Goal: Transaction & Acquisition: Subscribe to service/newsletter

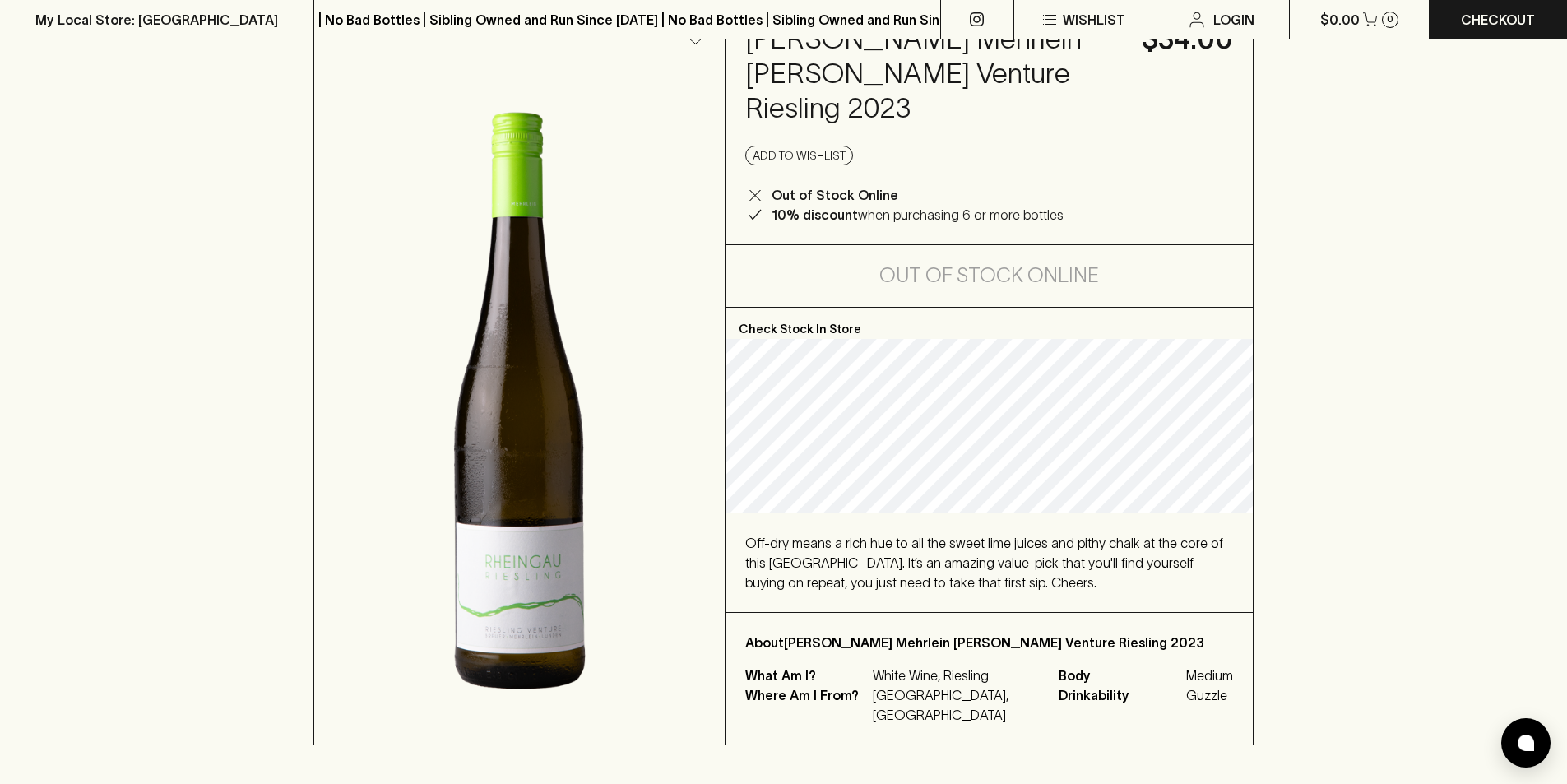
scroll to position [82, 0]
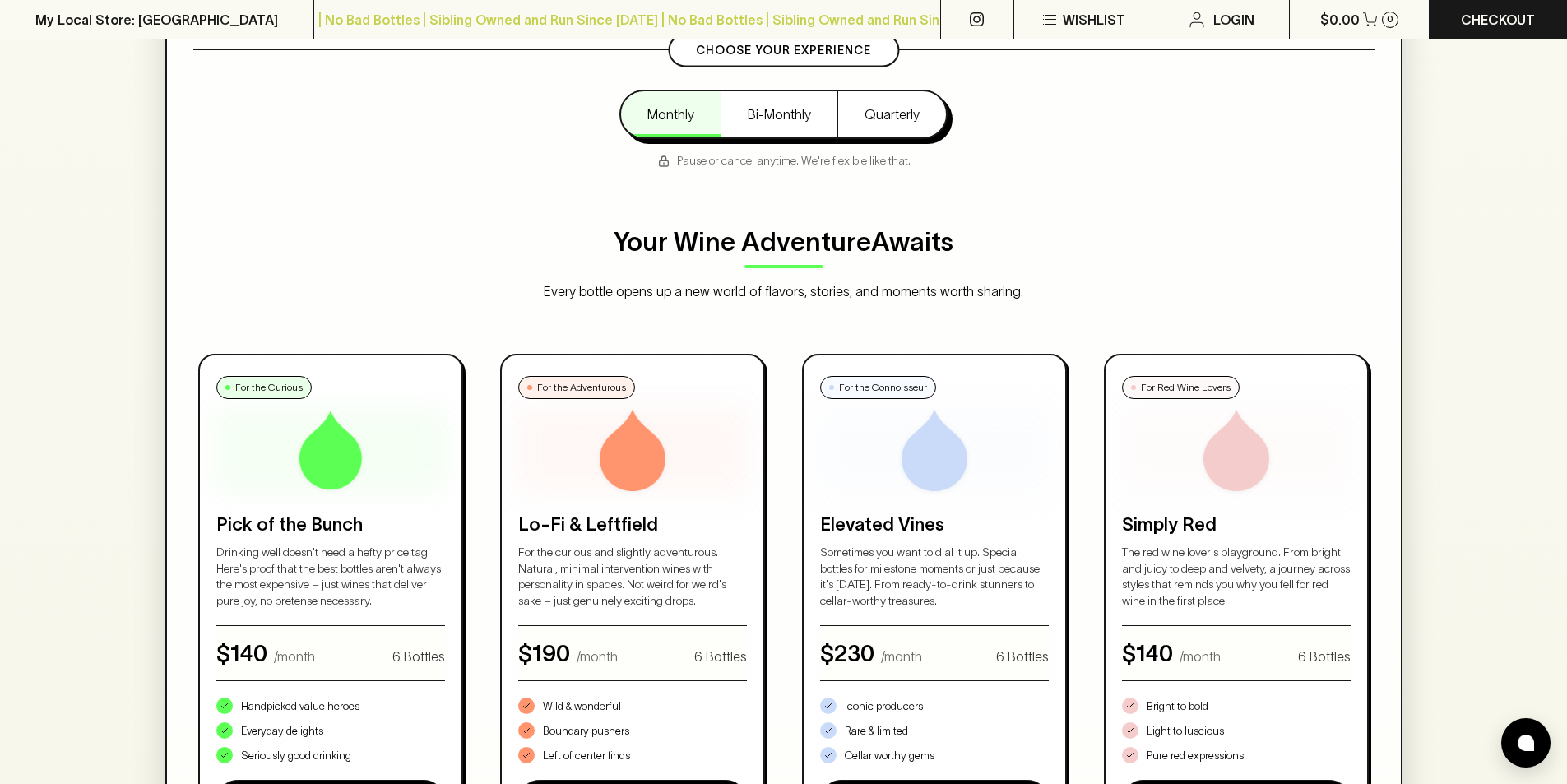
scroll to position [411, 0]
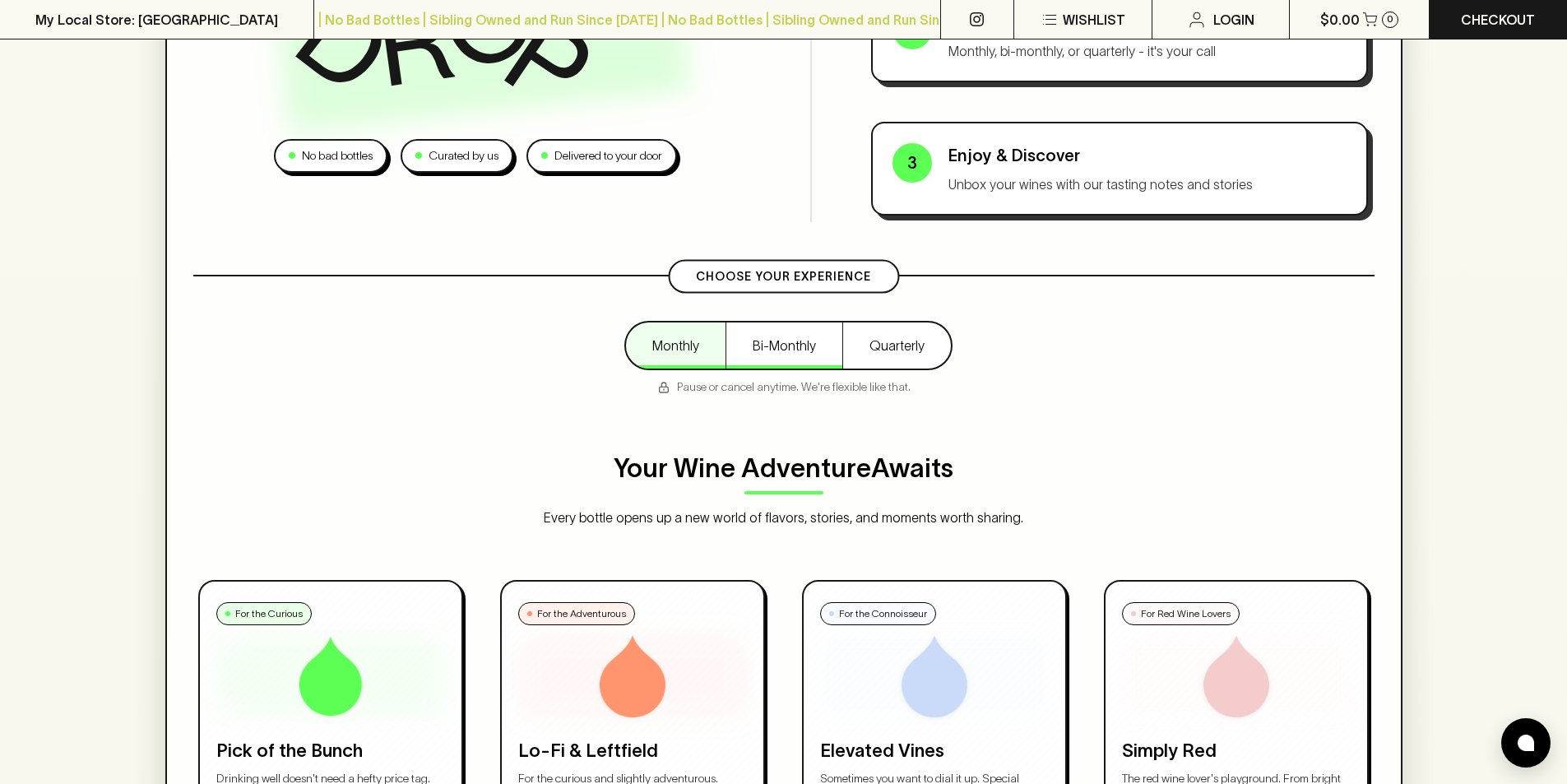
click at [806, 353] on button "Bi-Monthly" at bounding box center [784, 345] width 117 height 46
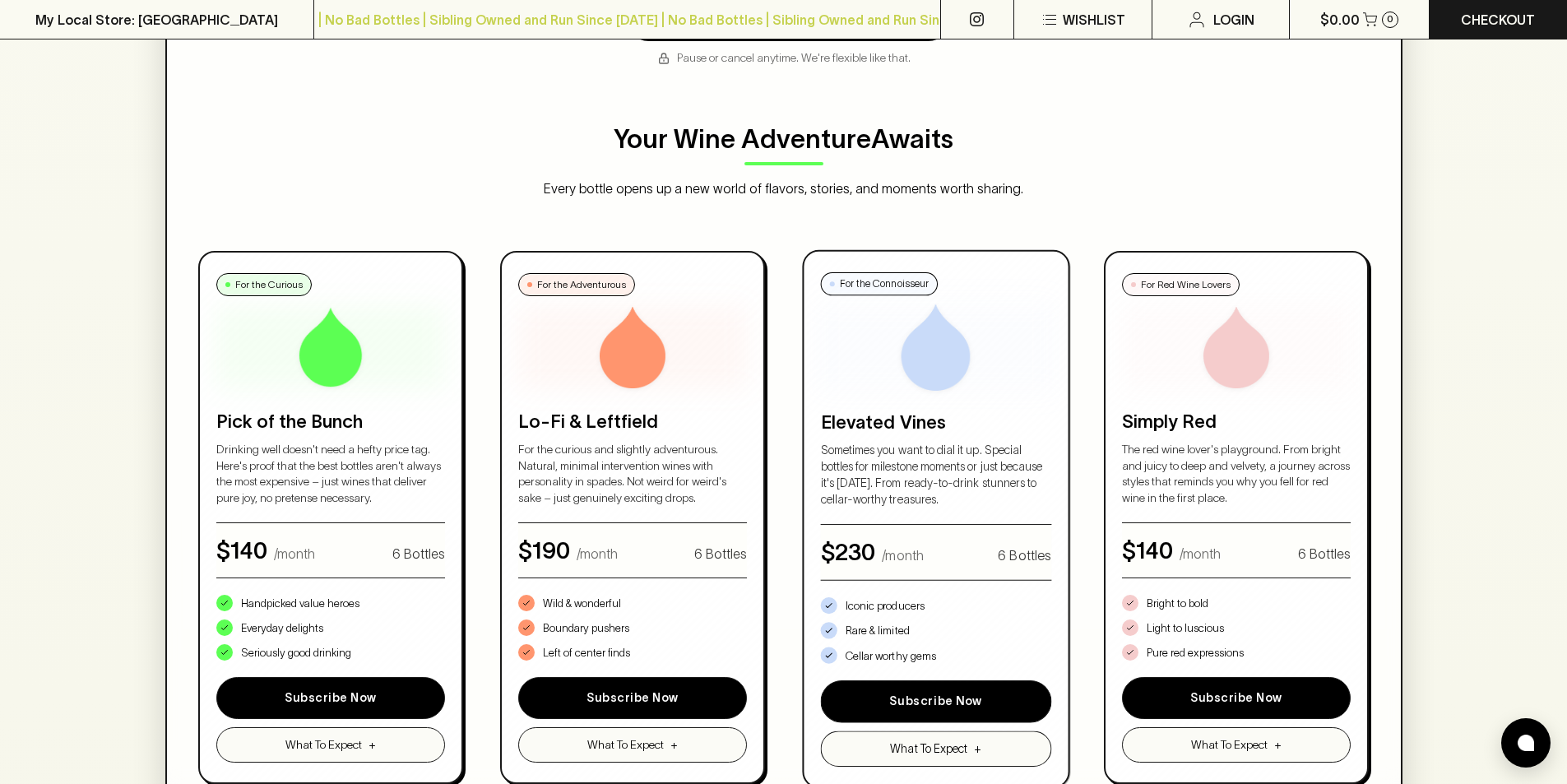
scroll to position [494, 0]
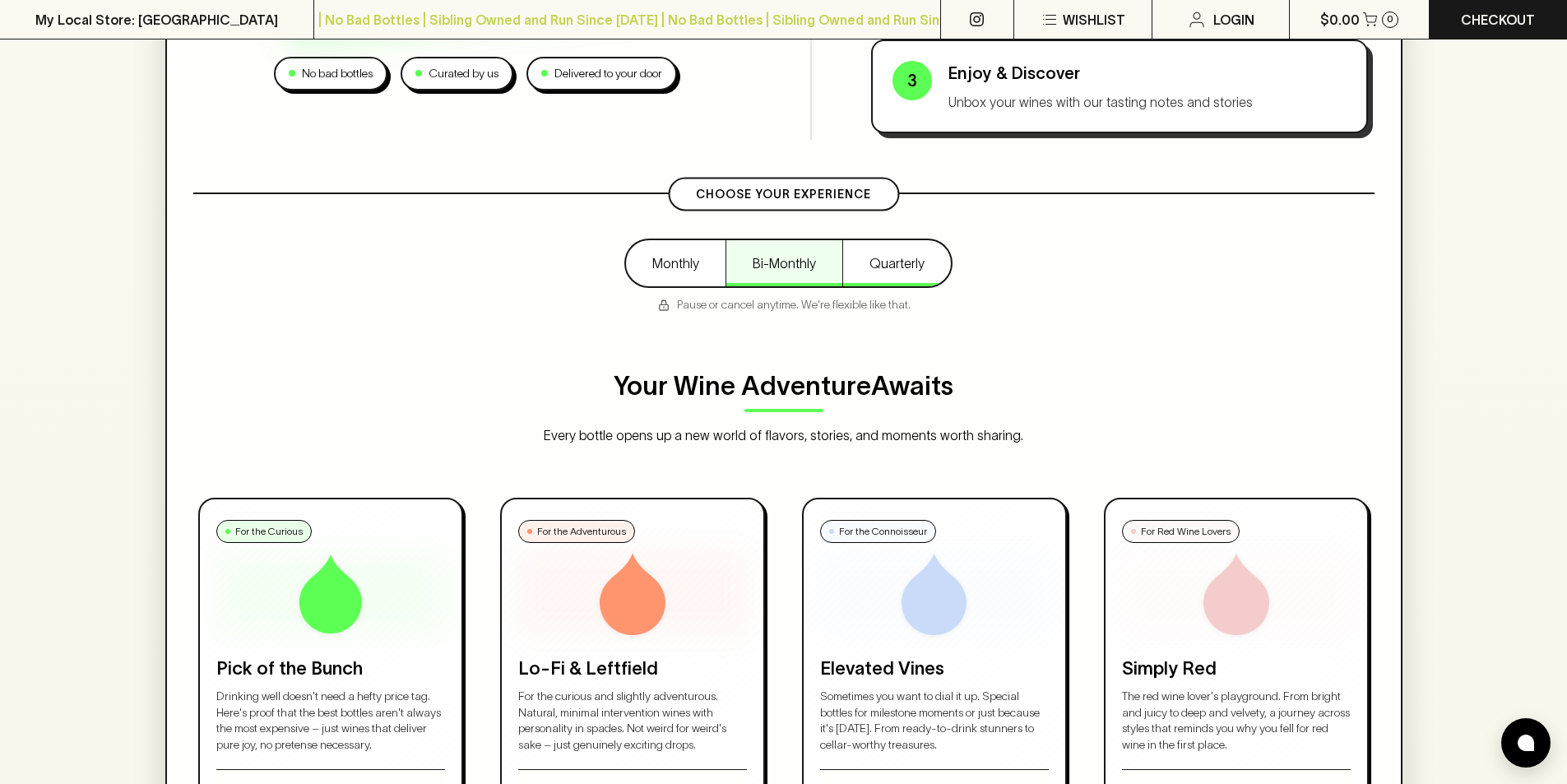
click at [882, 246] on button "Quarterly" at bounding box center [896, 262] width 109 height 46
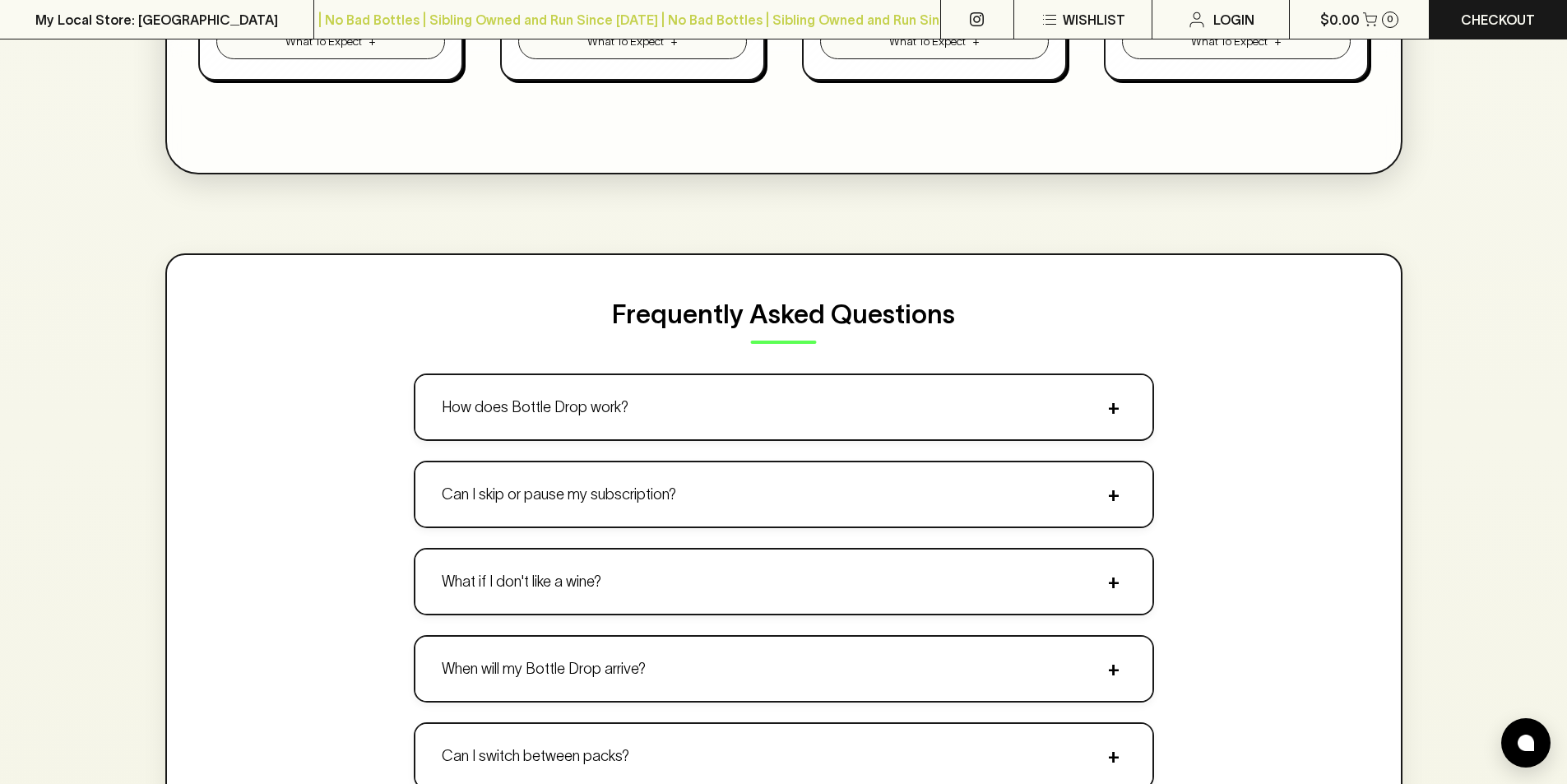
scroll to position [1645, 0]
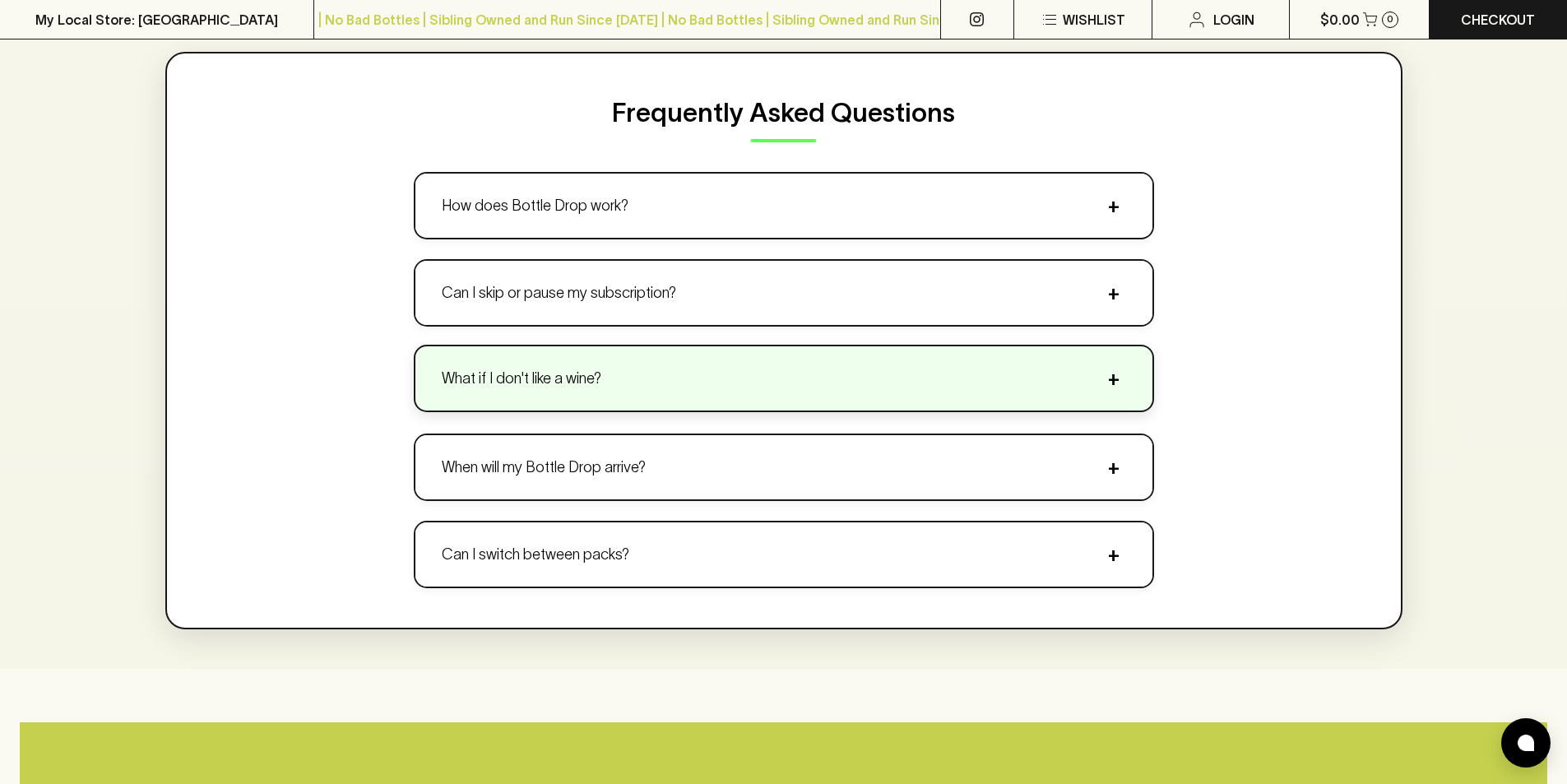
click at [976, 373] on button "What if I don't like a wine? +" at bounding box center [784, 379] width 737 height 64
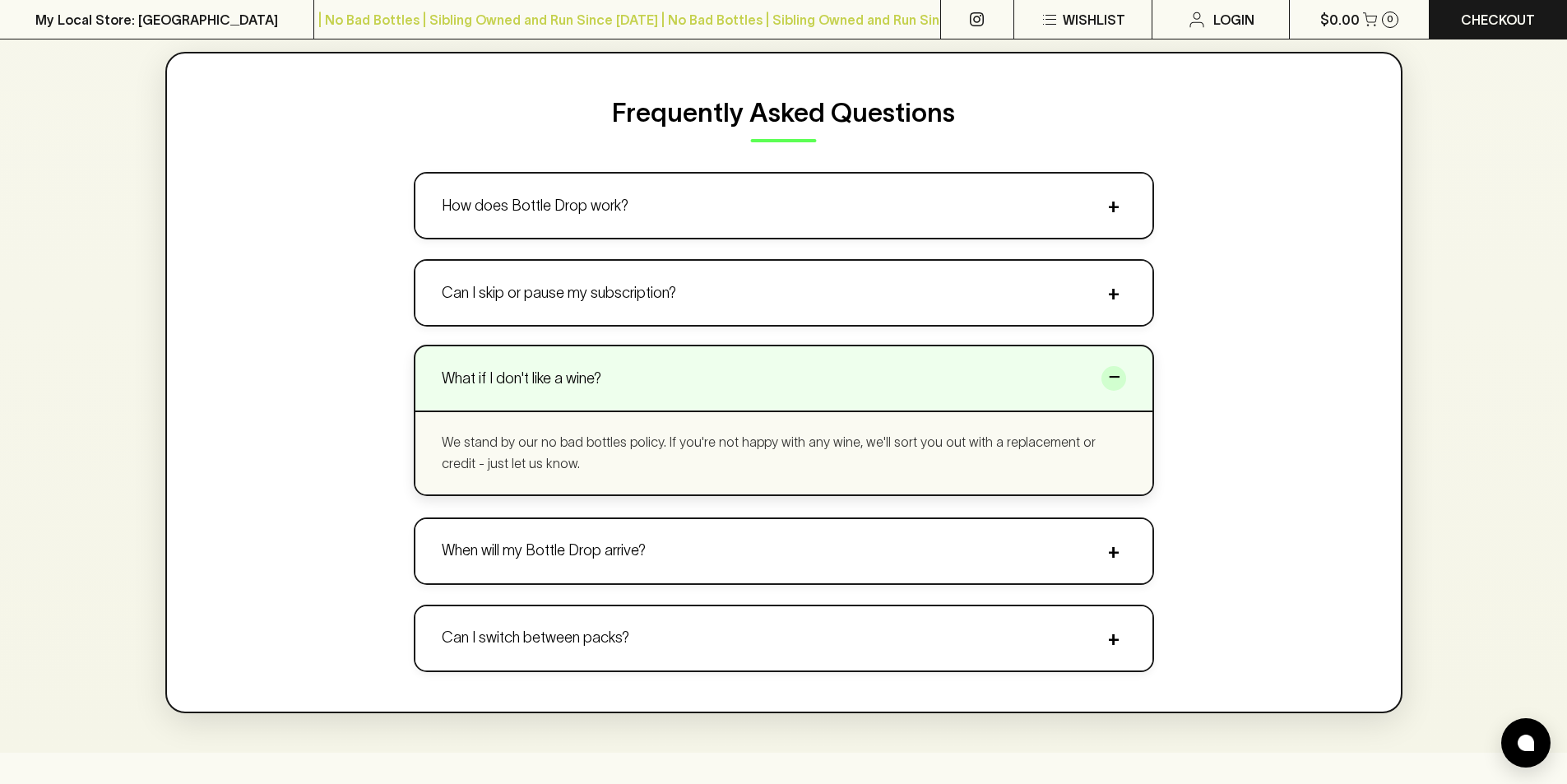
click at [977, 374] on button "What if I don't like a wine? −" at bounding box center [784, 379] width 737 height 64
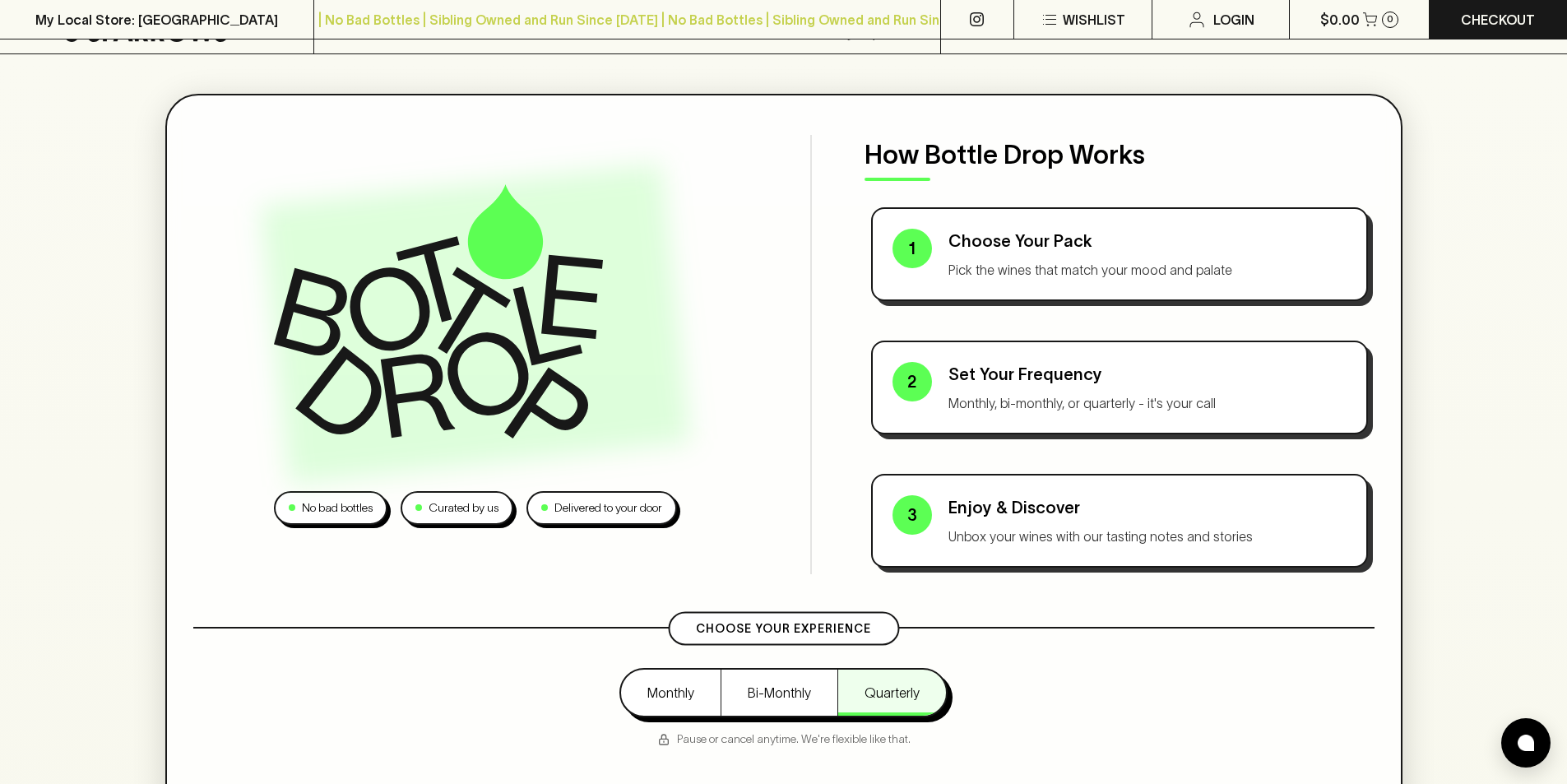
scroll to position [0, 0]
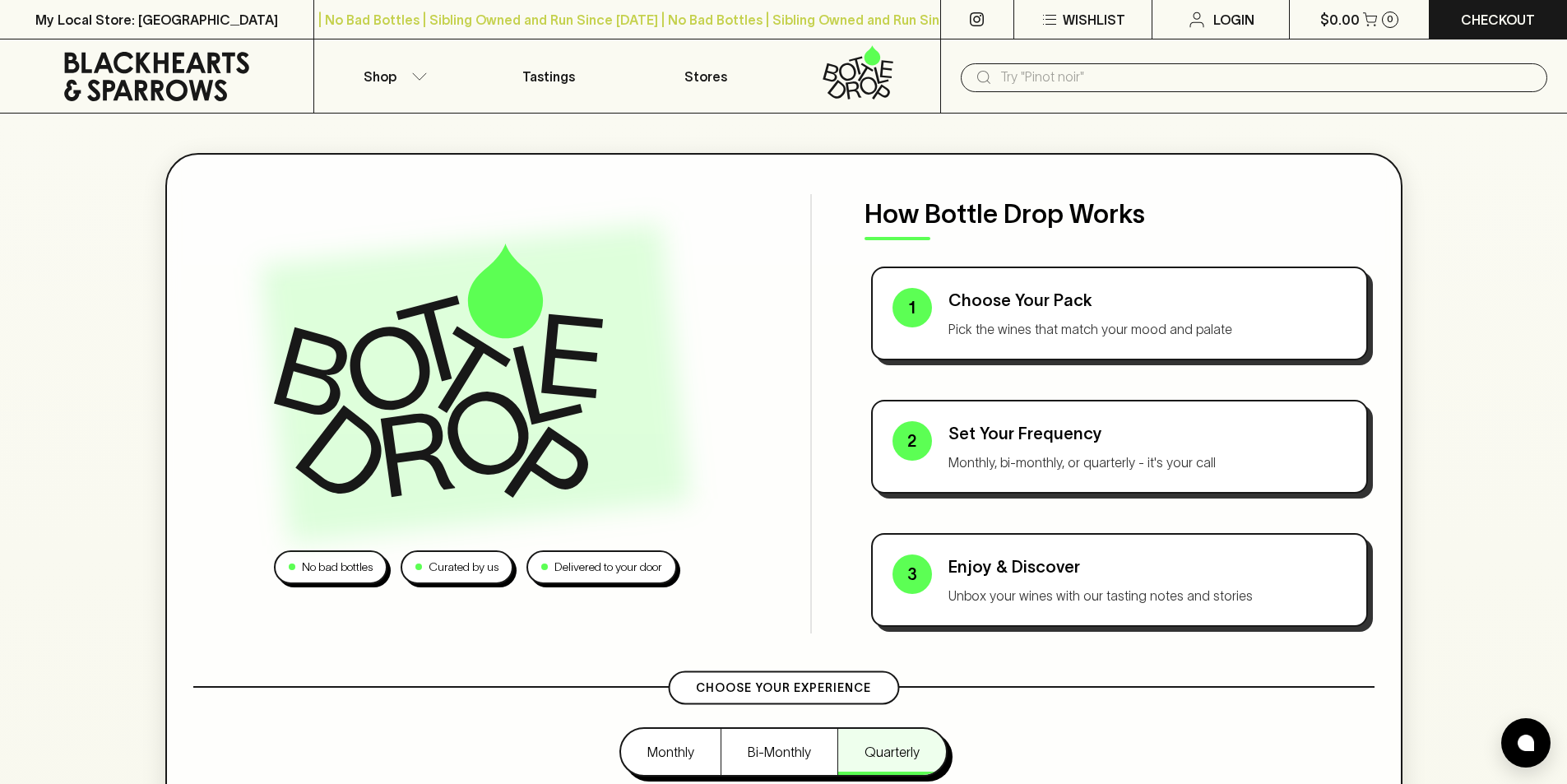
click at [147, 74] on icon at bounding box center [157, 77] width 289 height 50
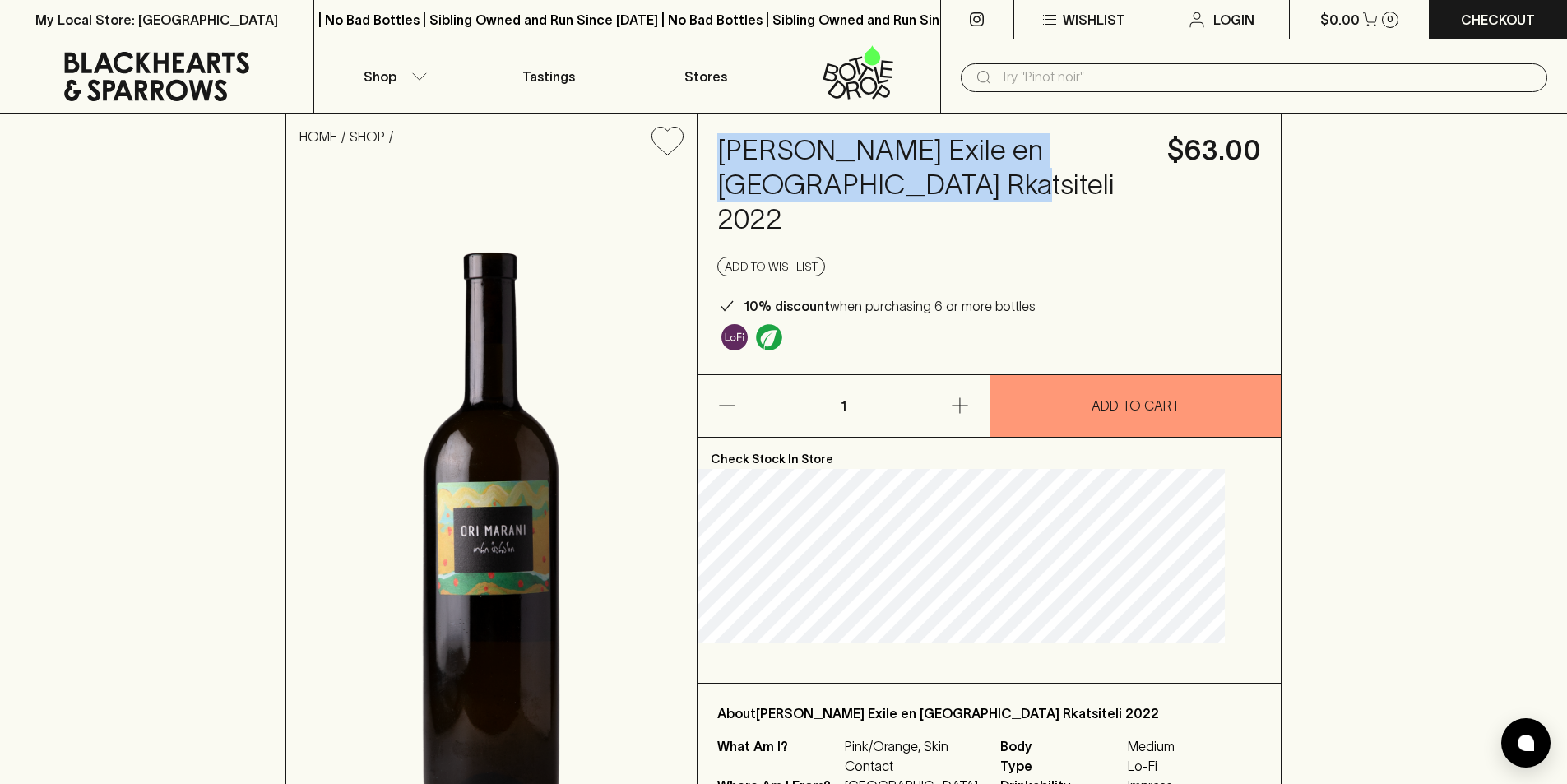
drag, startPoint x: 952, startPoint y: 183, endPoint x: 753, endPoint y: 149, distance: 201.9
click at [753, 149] on h4 "[PERSON_NAME] Exile en [GEOGRAPHIC_DATA] Rkatsiteli 2022" at bounding box center [932, 184] width 430 height 103
